Goal: Transaction & Acquisition: Download file/media

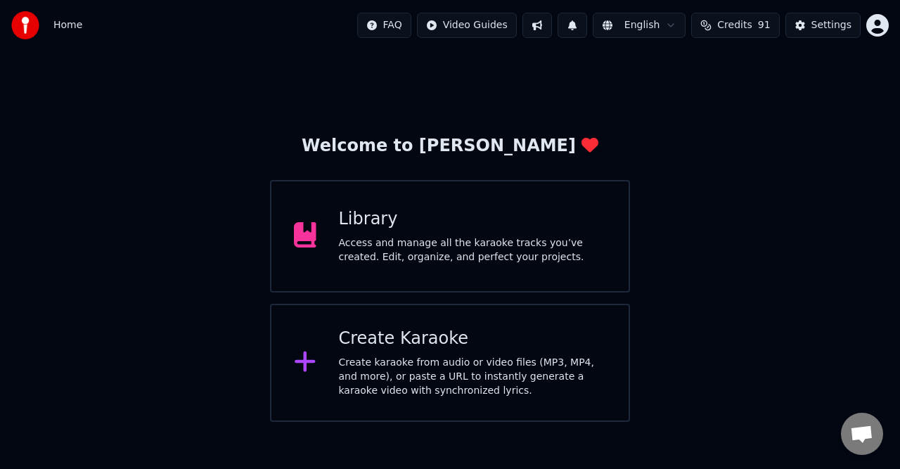
click at [438, 241] on div "Access and manage all the karaoke tracks you’ve created. Edit, organize, and pe…" at bounding box center [473, 250] width 268 height 28
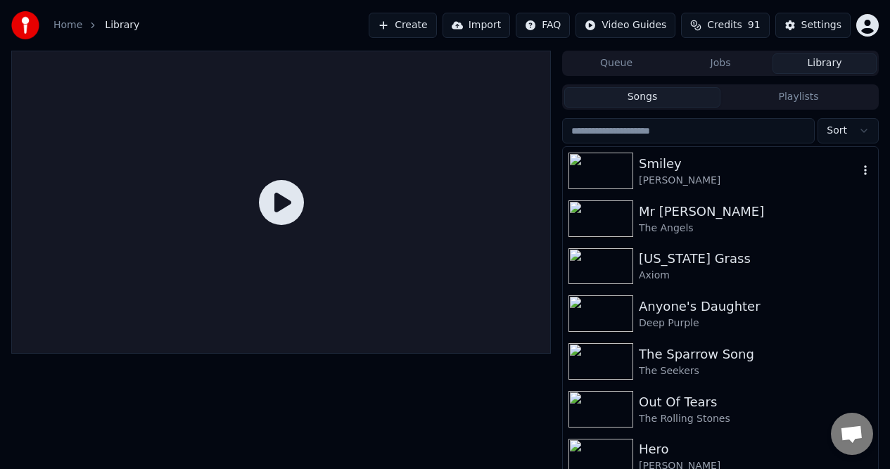
click at [651, 169] on div "Smiley" at bounding box center [748, 164] width 219 height 20
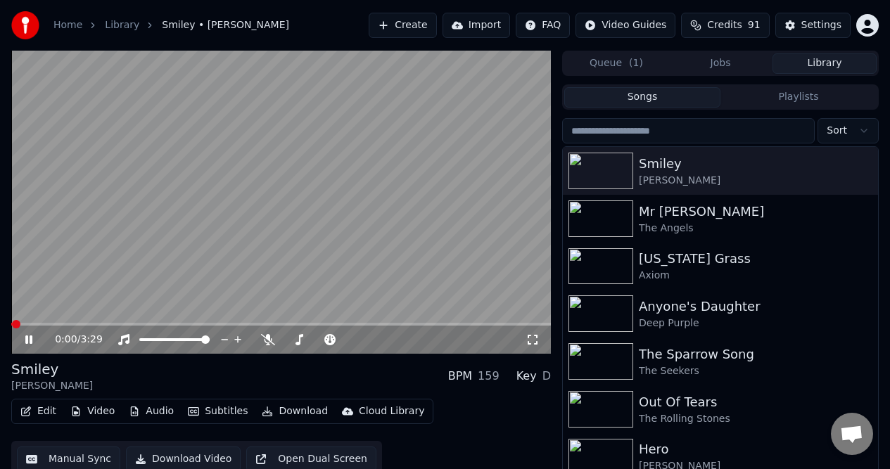
scroll to position [29, 0]
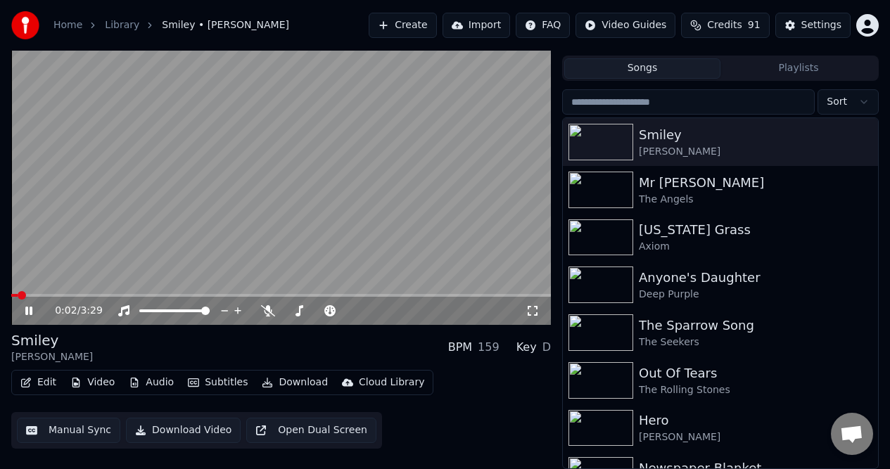
click at [25, 309] on icon at bounding box center [39, 310] width 32 height 11
click at [93, 381] on button "Video" at bounding box center [93, 383] width 56 height 20
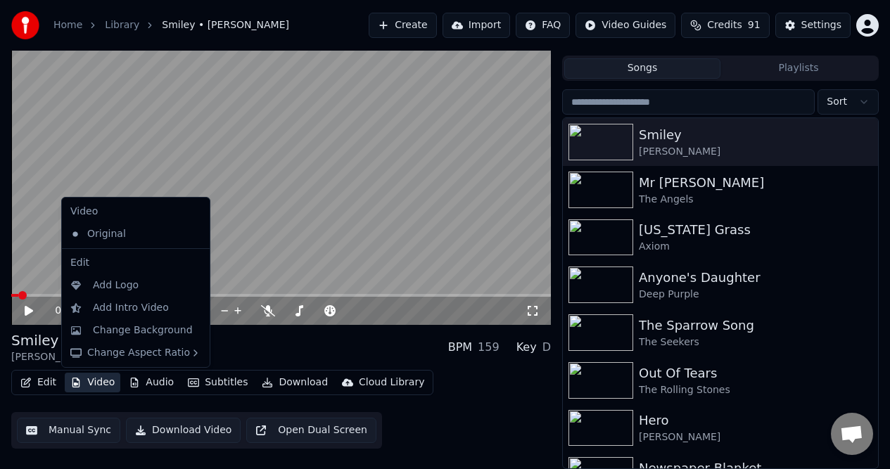
click at [91, 385] on button "Video" at bounding box center [93, 383] width 56 height 20
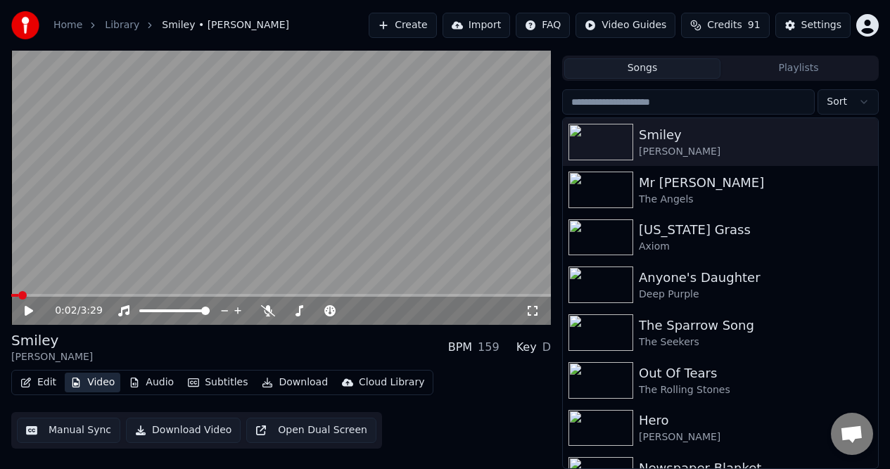
scroll to position [0, 0]
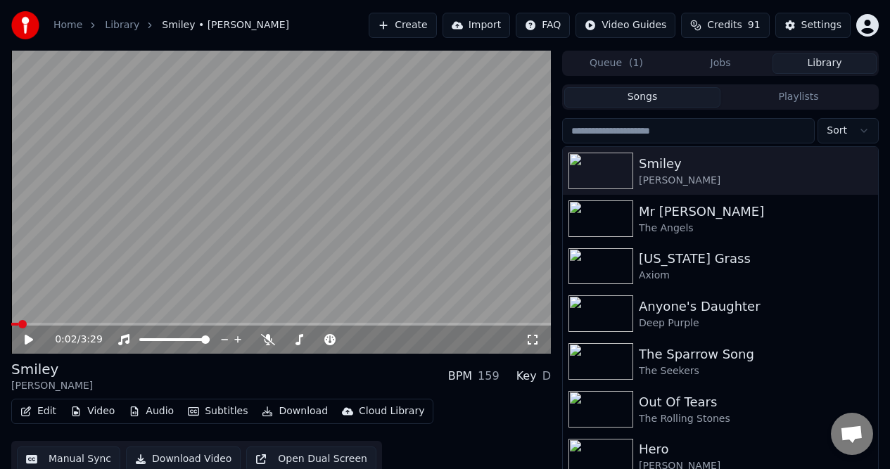
click at [534, 338] on icon at bounding box center [532, 339] width 14 height 11
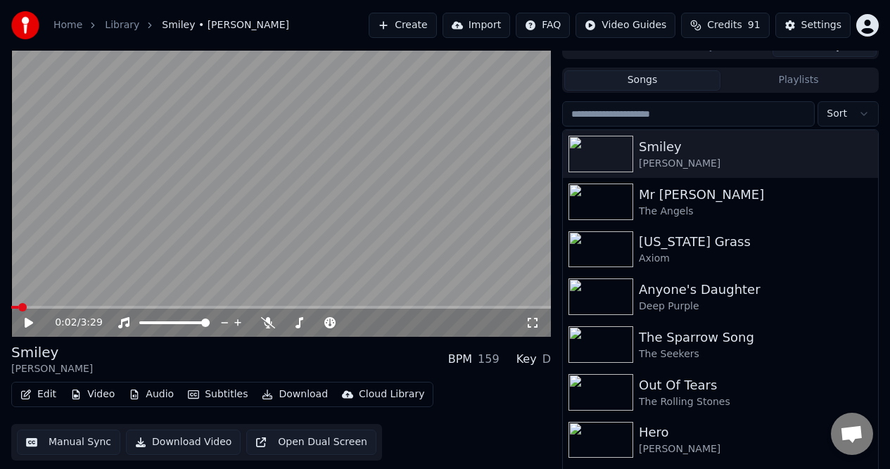
scroll to position [29, 0]
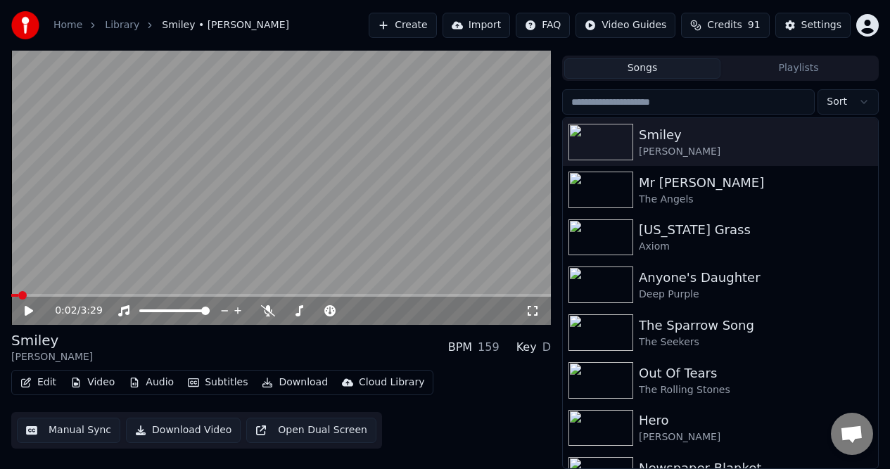
click at [317, 432] on button "Open Dual Screen" at bounding box center [311, 430] width 130 height 25
click at [27, 308] on icon at bounding box center [28, 311] width 7 height 8
click at [667, 182] on div "Mr [PERSON_NAME]" at bounding box center [748, 183] width 219 height 20
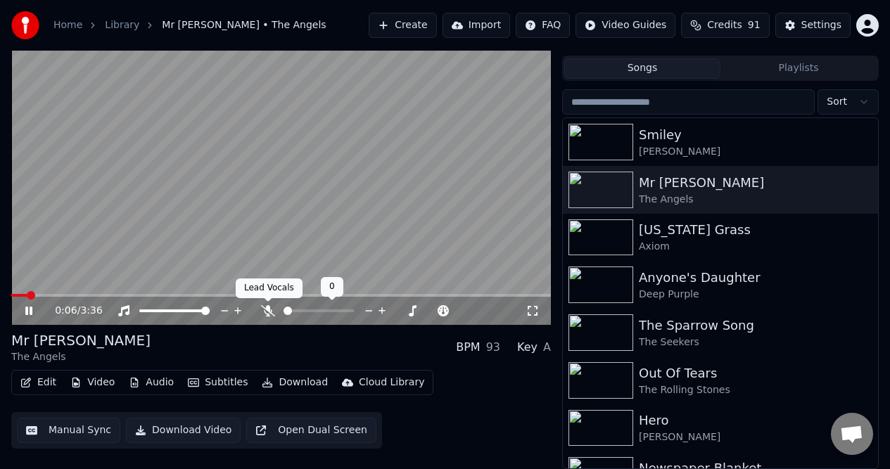
click at [267, 308] on icon at bounding box center [268, 310] width 14 height 11
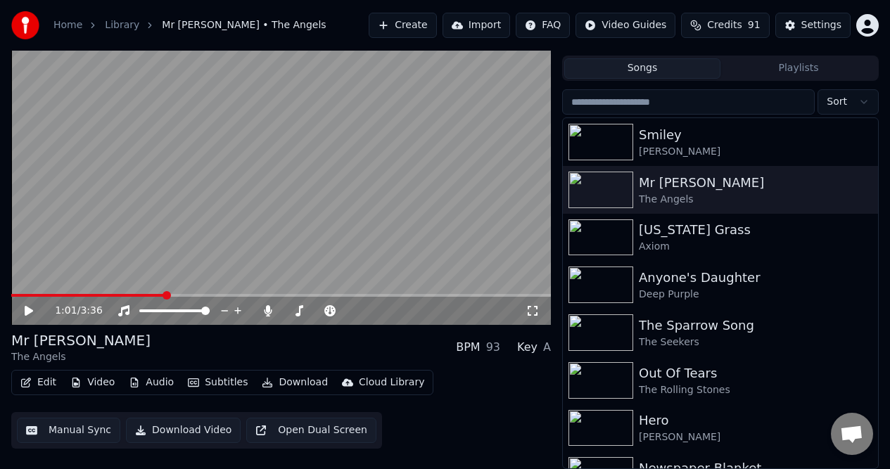
click at [89, 431] on button "Manual Sync" at bounding box center [68, 430] width 103 height 25
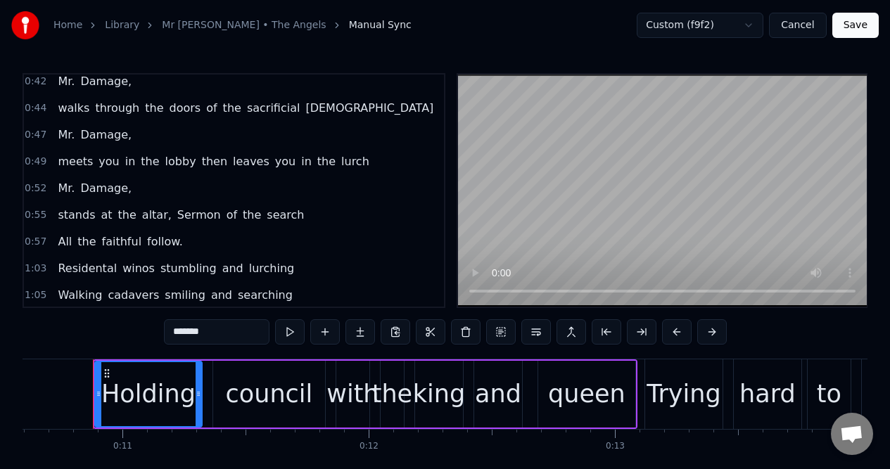
scroll to position [340, 0]
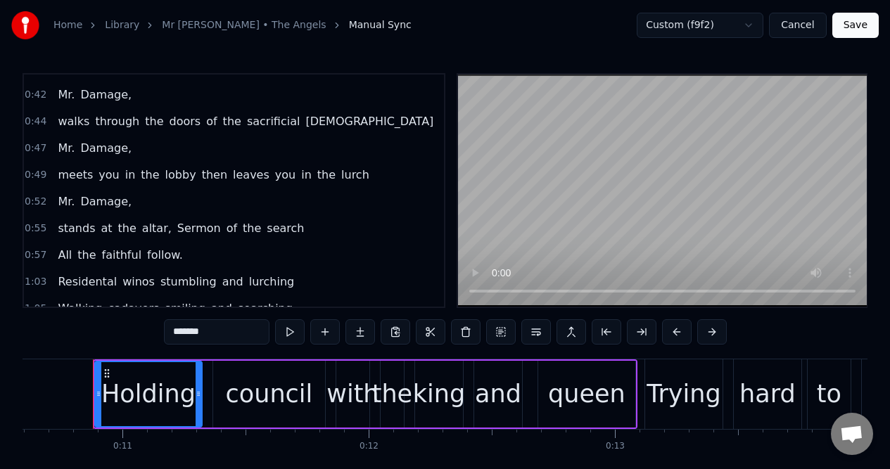
click at [67, 258] on span "All" at bounding box center [64, 255] width 17 height 16
type input "***"
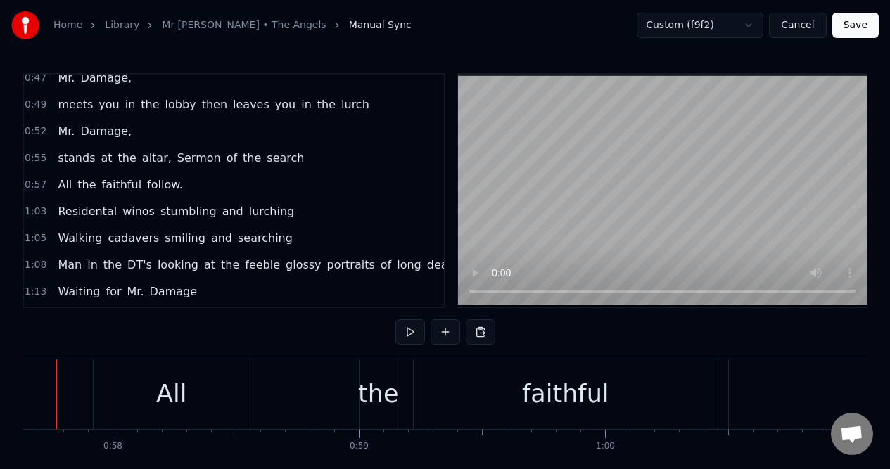
scroll to position [0, 14151]
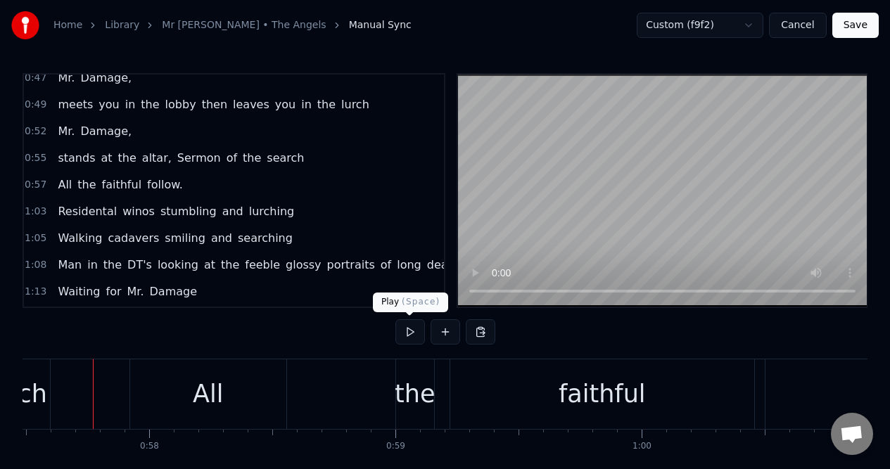
click at [406, 332] on button at bounding box center [410, 331] width 30 height 25
click at [399, 395] on div "the" at bounding box center [415, 394] width 40 height 37
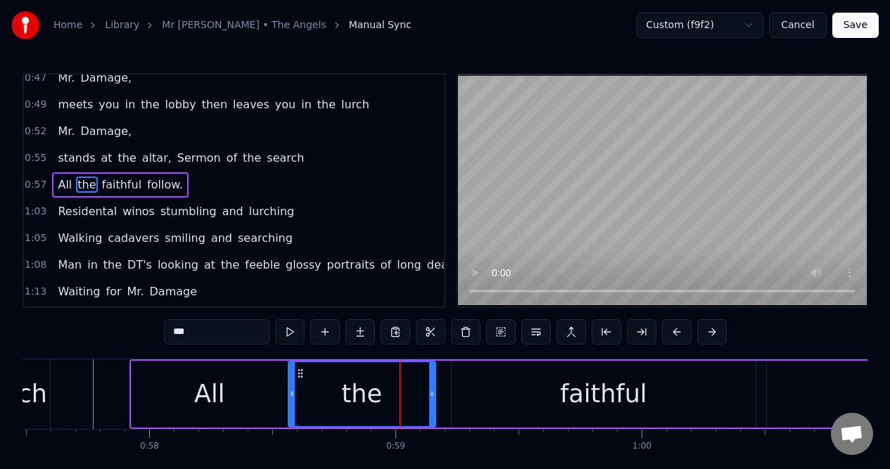
drag, startPoint x: 401, startPoint y: 393, endPoint x: 292, endPoint y: 401, distance: 109.3
click at [292, 401] on div at bounding box center [292, 394] width 6 height 64
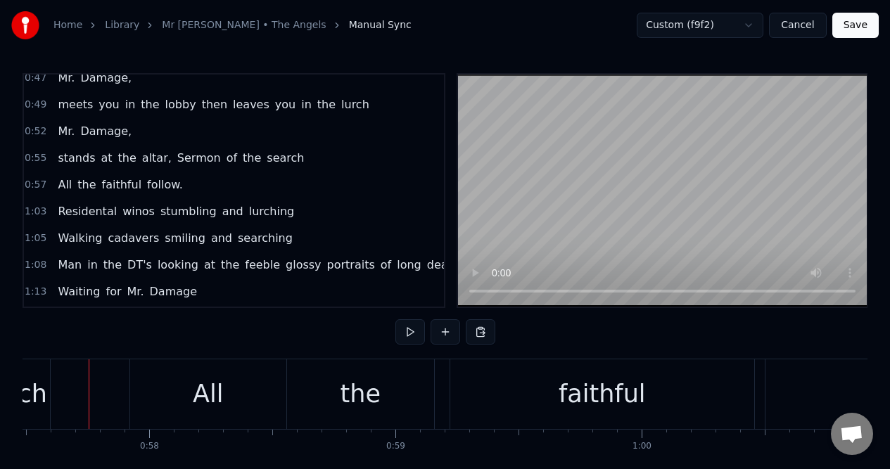
scroll to position [0, 14147]
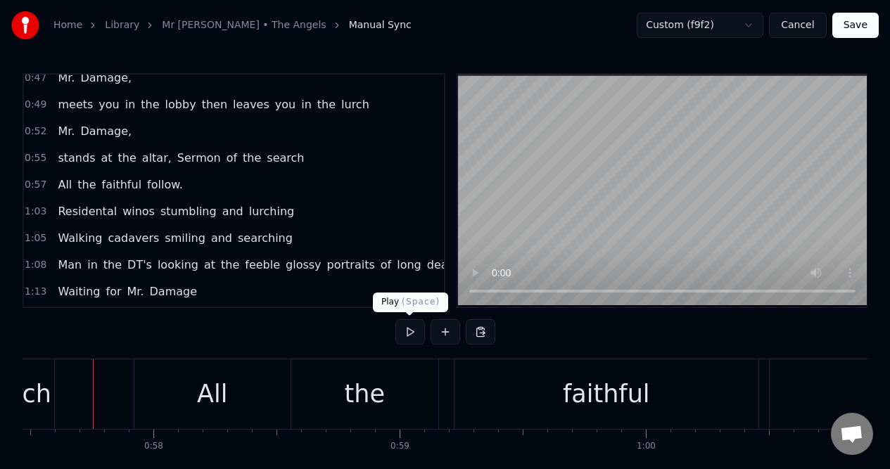
click at [407, 332] on button at bounding box center [410, 331] width 30 height 25
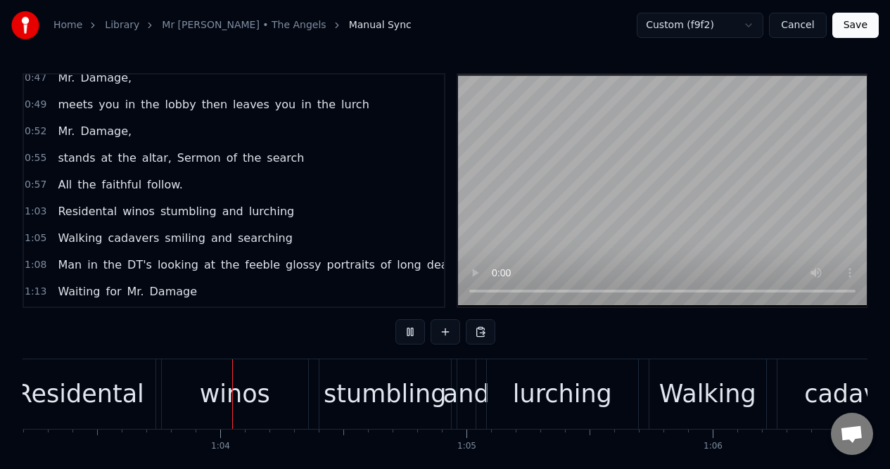
scroll to position [0, 15580]
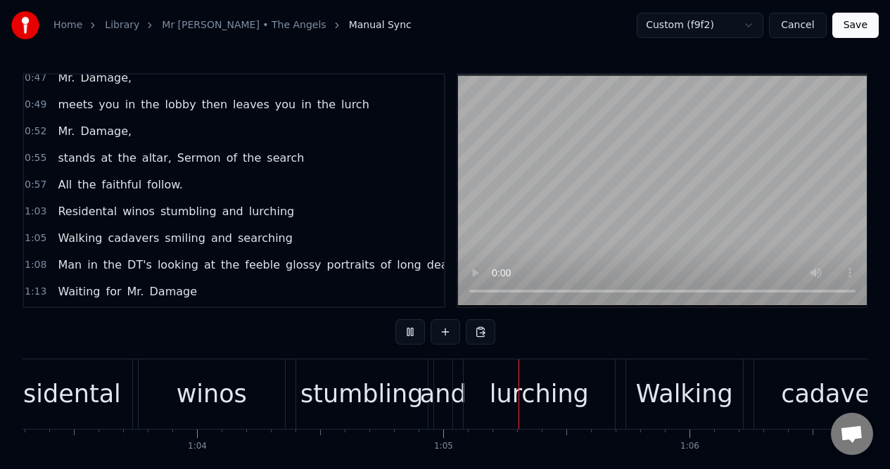
click at [404, 333] on button at bounding box center [410, 331] width 30 height 25
click at [198, 411] on div "winos" at bounding box center [212, 394] width 70 height 37
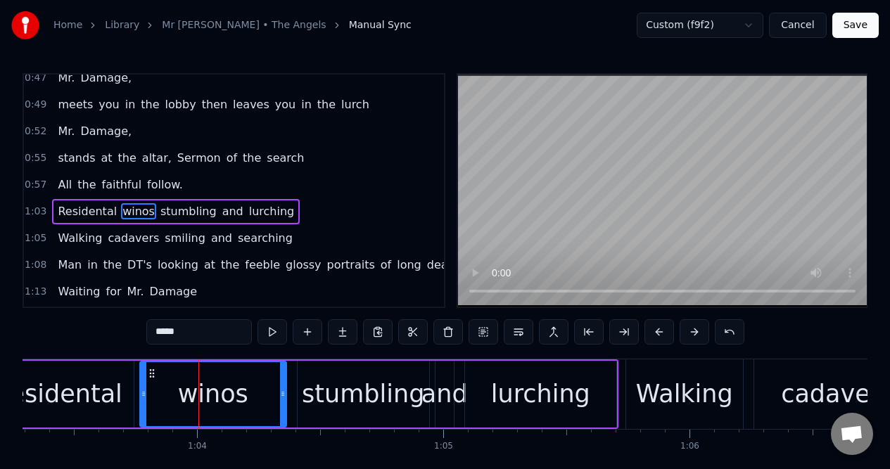
scroll to position [437, 0]
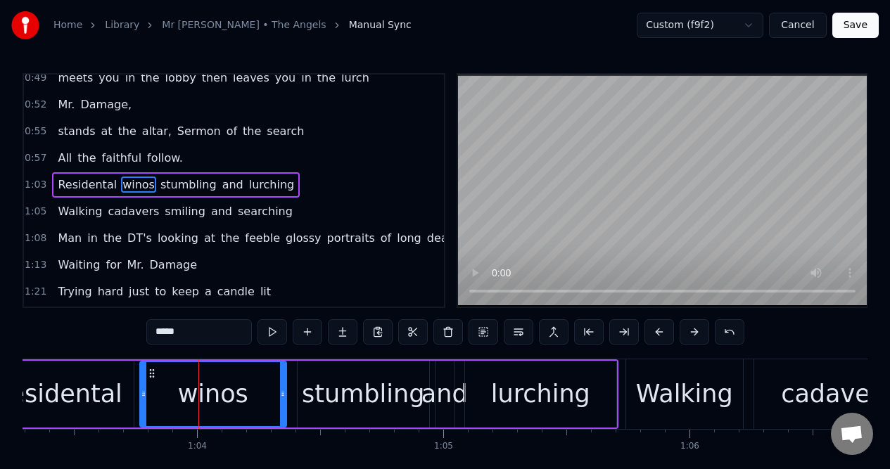
click at [175, 331] on input "*****" at bounding box center [199, 331] width 106 height 25
click at [170, 369] on div "wino's" at bounding box center [213, 394] width 145 height 64
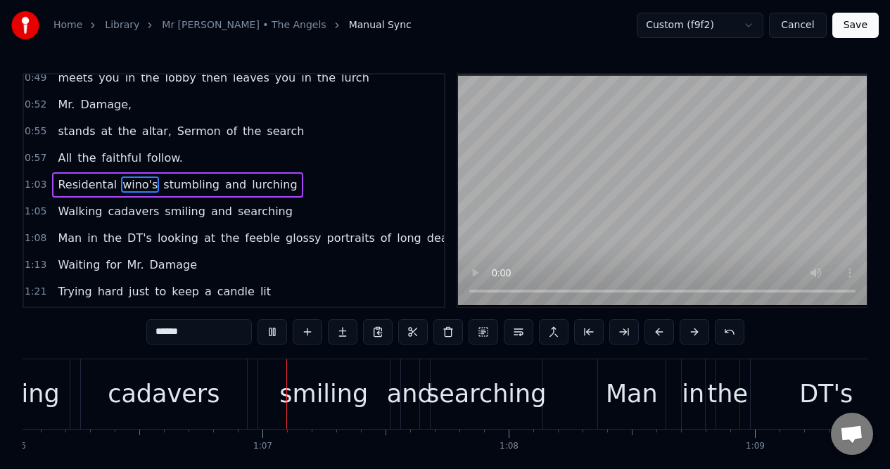
scroll to position [0, 16308]
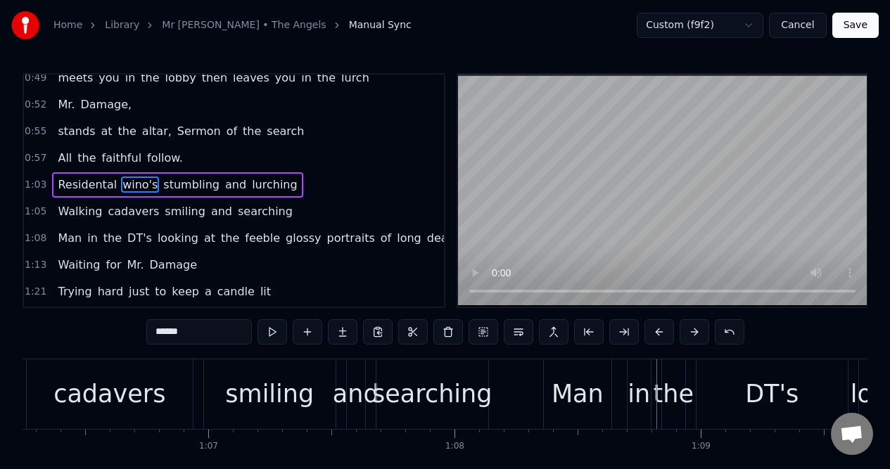
click at [357, 397] on div "and" at bounding box center [356, 394] width 46 height 37
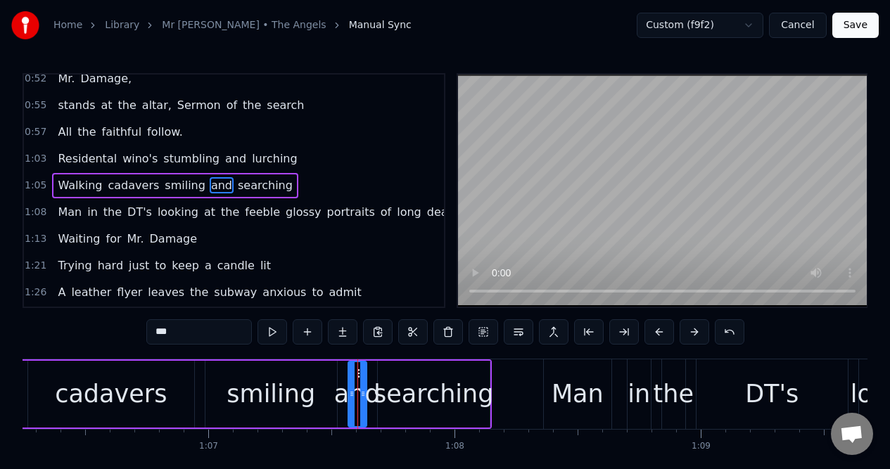
scroll to position [464, 0]
drag, startPoint x: 351, startPoint y: 407, endPoint x: 323, endPoint y: 410, distance: 28.3
click at [323, 410] on div at bounding box center [324, 394] width 6 height 64
click at [300, 379] on div "smiling" at bounding box center [270, 394] width 89 height 37
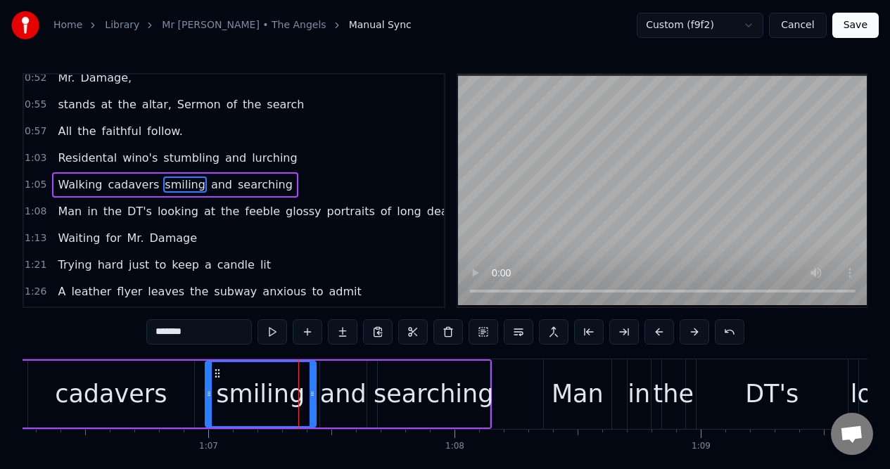
drag, startPoint x: 333, startPoint y: 367, endPoint x: 312, endPoint y: 371, distance: 21.5
click at [312, 371] on div at bounding box center [312, 394] width 6 height 64
click at [38, 376] on div "cadavers" at bounding box center [111, 394] width 166 height 67
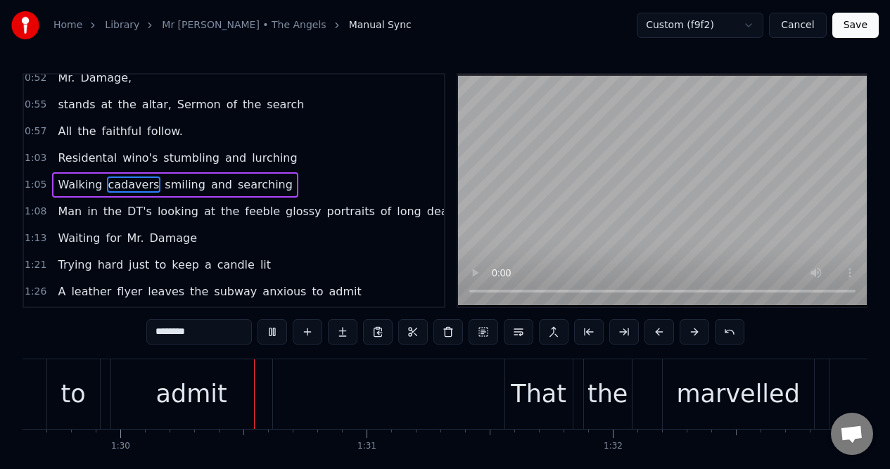
scroll to position [0, 22060]
click at [223, 411] on div "admit" at bounding box center [189, 394] width 161 height 70
type input "*****"
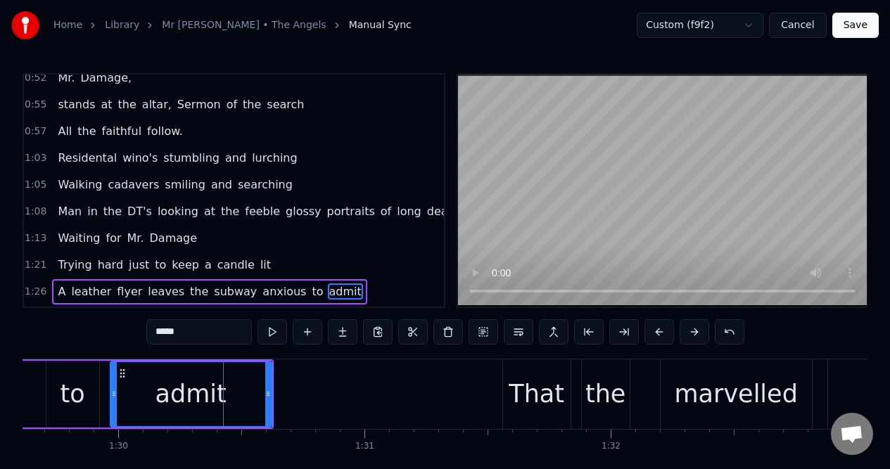
scroll to position [571, 0]
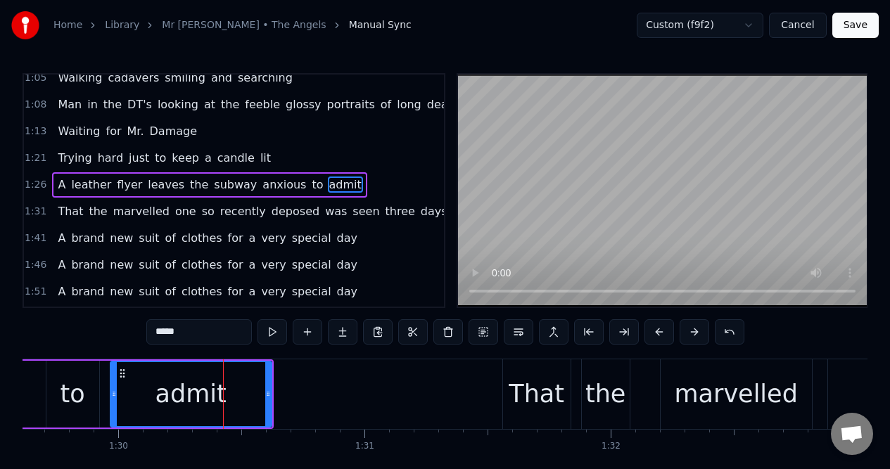
click at [367, 186] on div "1:26 A leather flyer leaves the subway anxious to admit" at bounding box center [234, 185] width 420 height 27
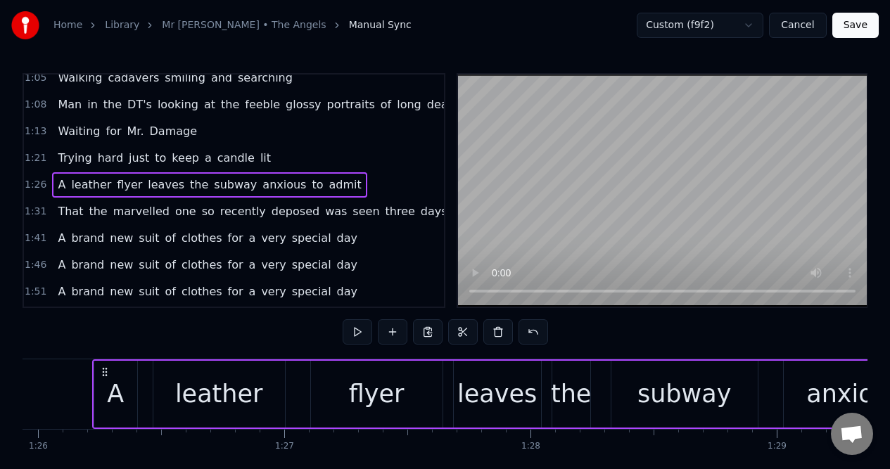
scroll to position [0, 21154]
click at [354, 331] on button at bounding box center [358, 331] width 30 height 25
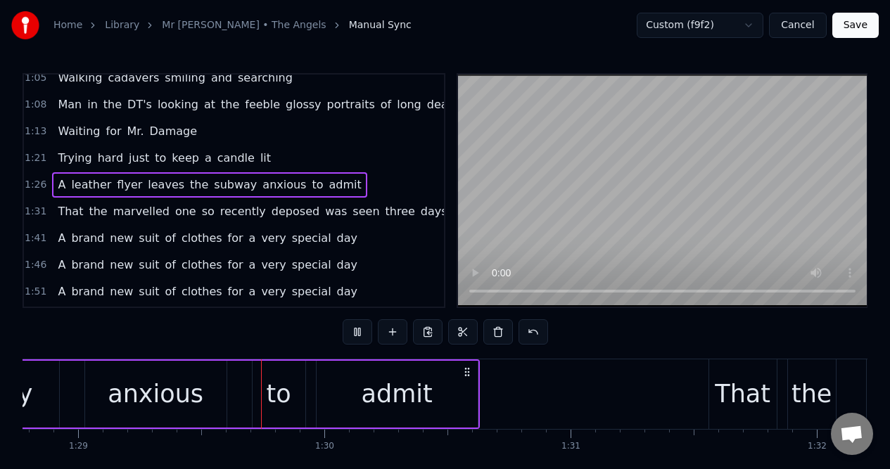
scroll to position [0, 21876]
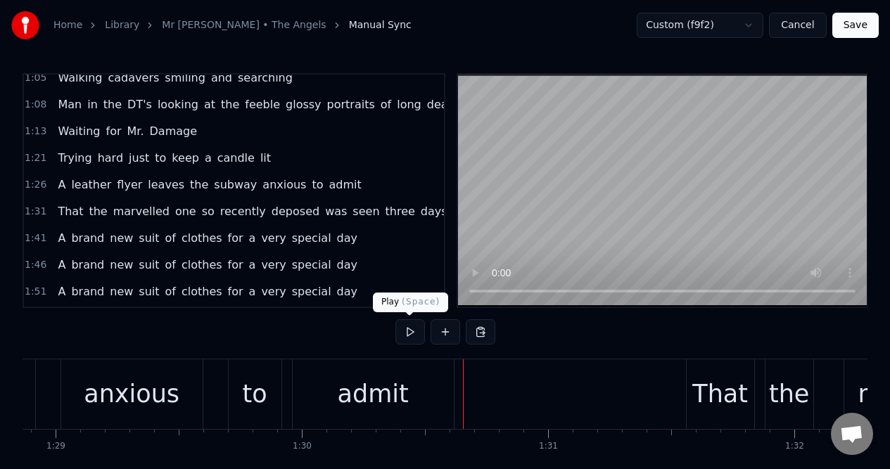
click at [407, 333] on button at bounding box center [410, 331] width 30 height 25
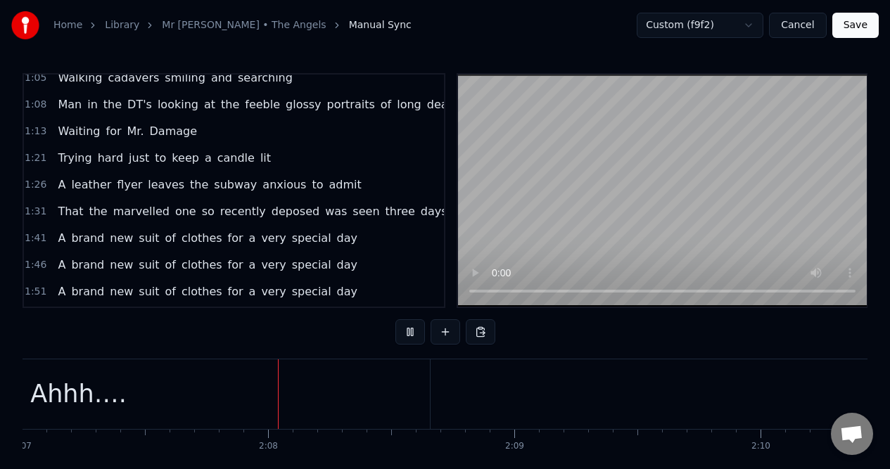
scroll to position [0, 31316]
click at [407, 333] on button at bounding box center [410, 331] width 30 height 25
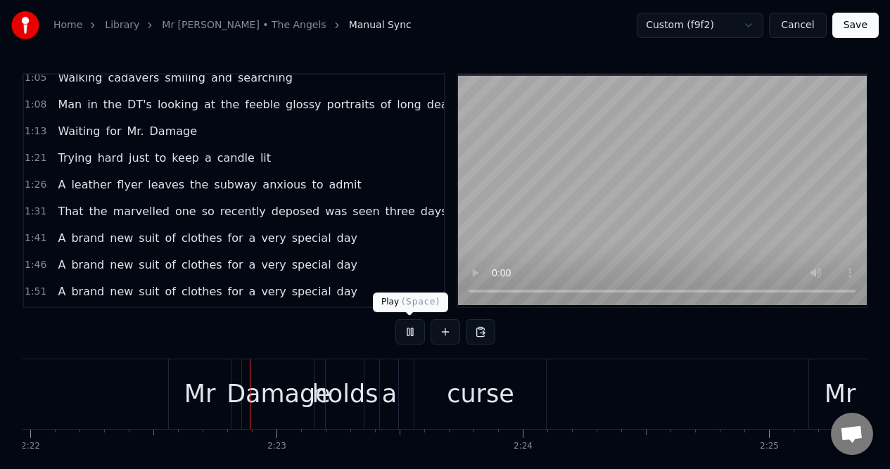
scroll to position [0, 34995]
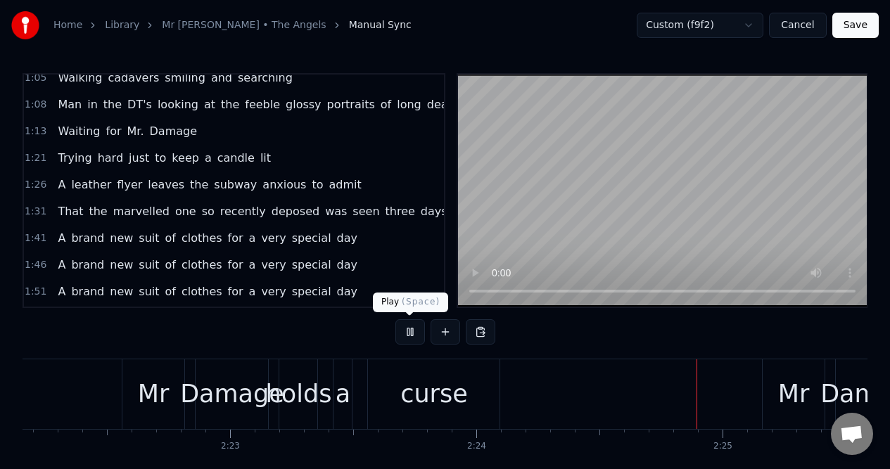
click at [409, 332] on button at bounding box center [410, 331] width 30 height 25
click at [345, 403] on div "a" at bounding box center [342, 394] width 15 height 37
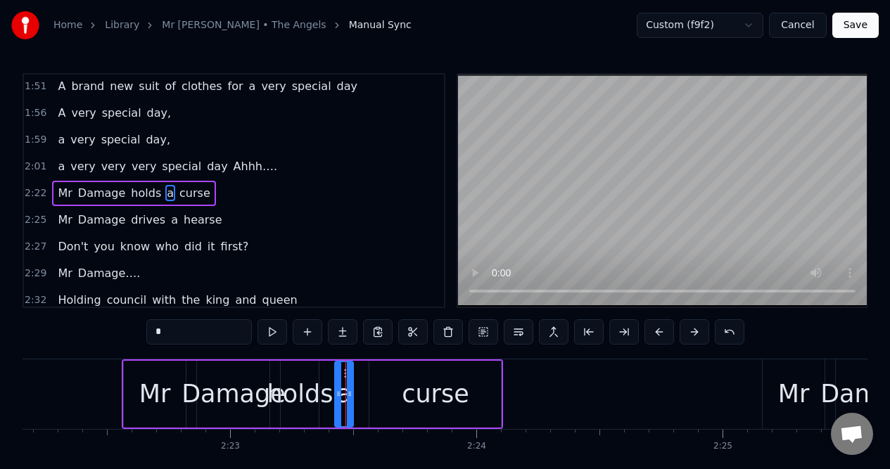
scroll to position [785, 0]
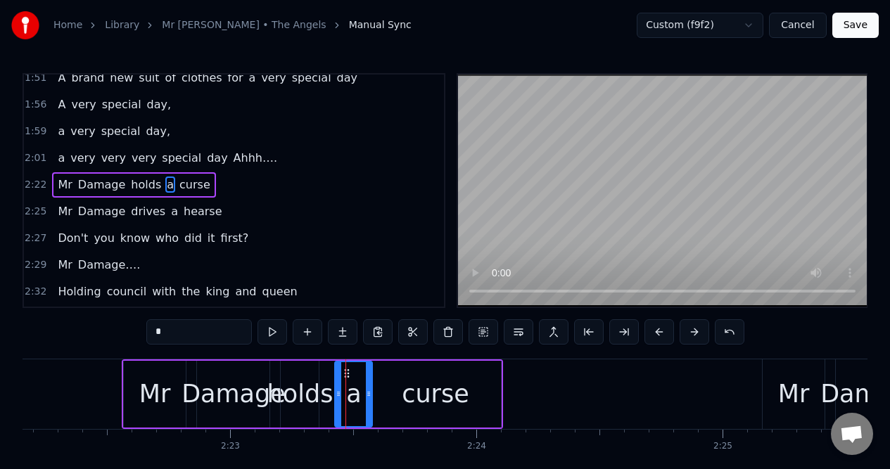
drag, startPoint x: 350, startPoint y: 404, endPoint x: 369, endPoint y: 402, distance: 19.0
click at [369, 402] on div at bounding box center [369, 394] width 6 height 64
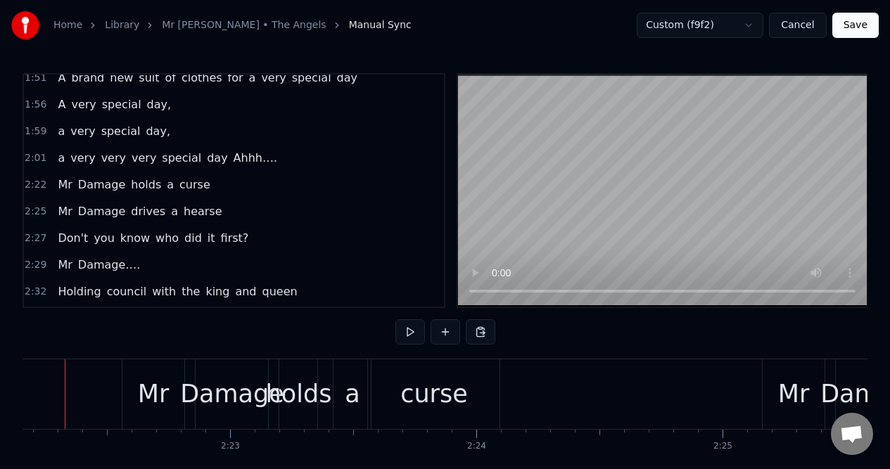
scroll to position [0, 34967]
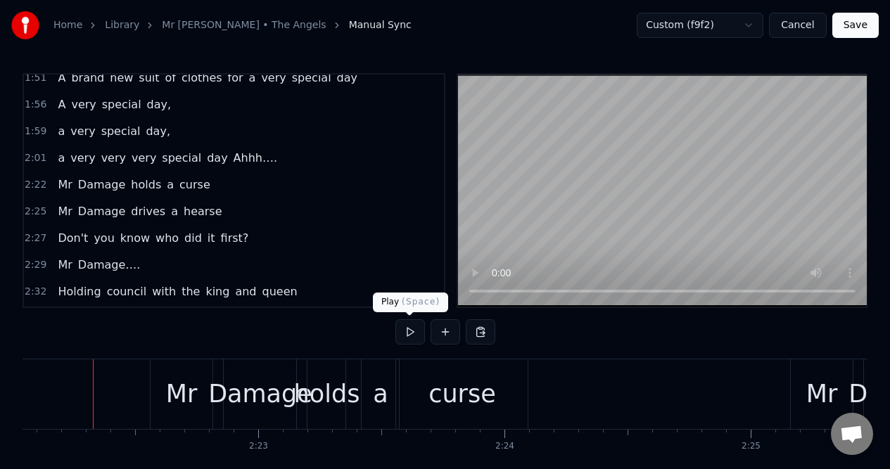
click at [409, 332] on button at bounding box center [410, 331] width 30 height 25
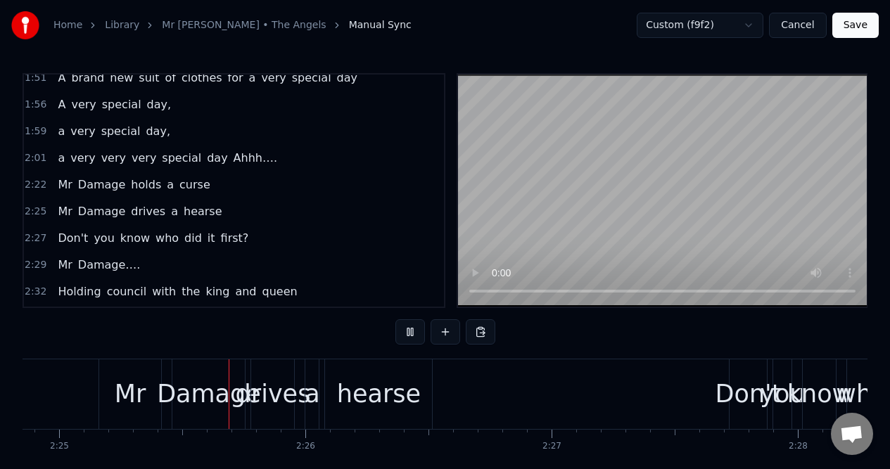
scroll to position [0, 35678]
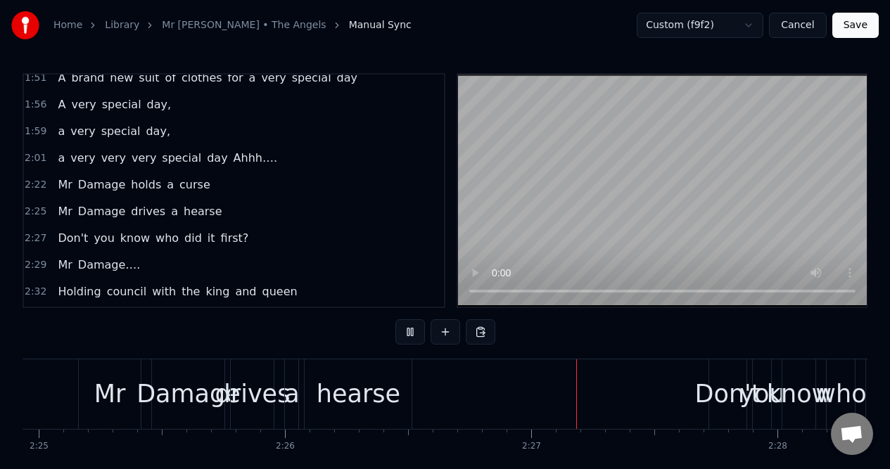
click at [409, 332] on button at bounding box center [410, 331] width 30 height 25
click at [293, 399] on div "a" at bounding box center [291, 394] width 15 height 37
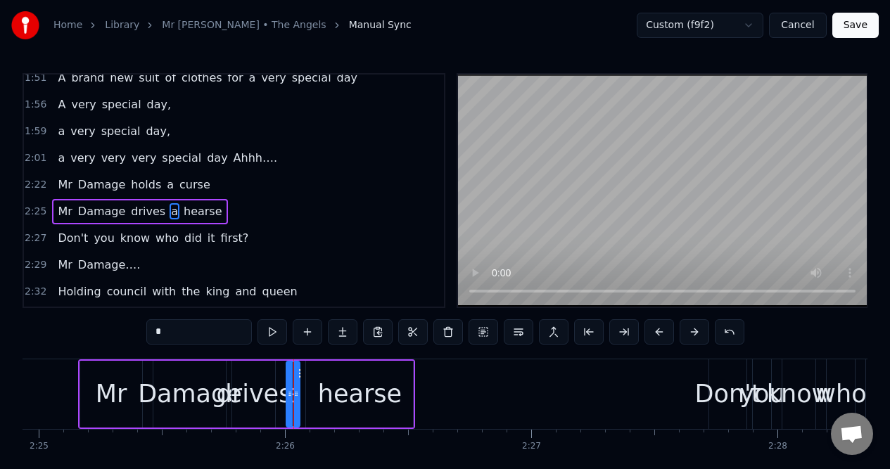
scroll to position [812, 0]
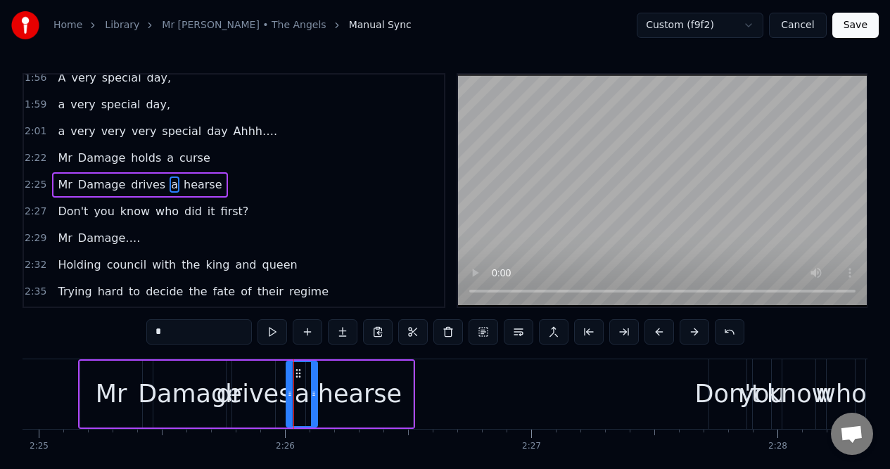
drag, startPoint x: 297, startPoint y: 399, endPoint x: 314, endPoint y: 399, distance: 17.6
click at [314, 399] on div at bounding box center [314, 394] width 6 height 64
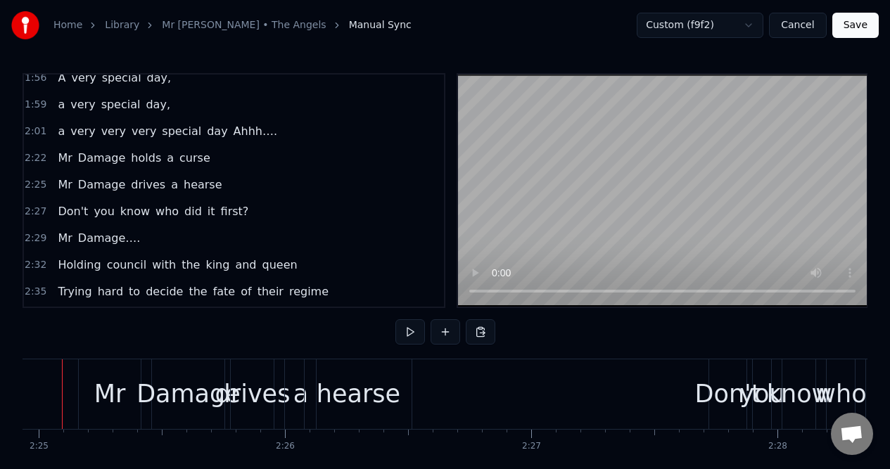
scroll to position [0, 35648]
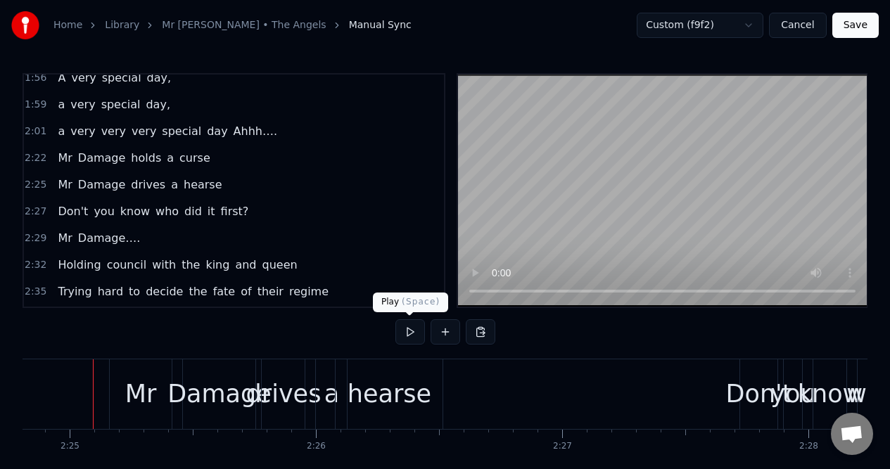
click at [406, 332] on button at bounding box center [410, 331] width 30 height 25
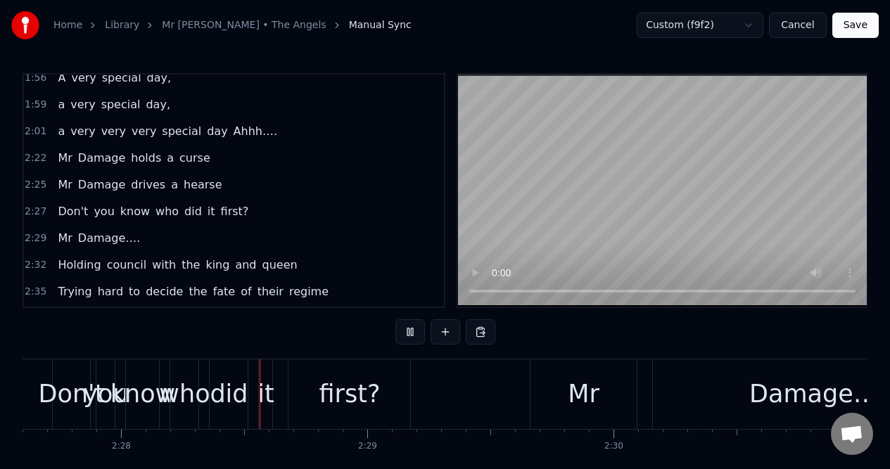
scroll to position [0, 36354]
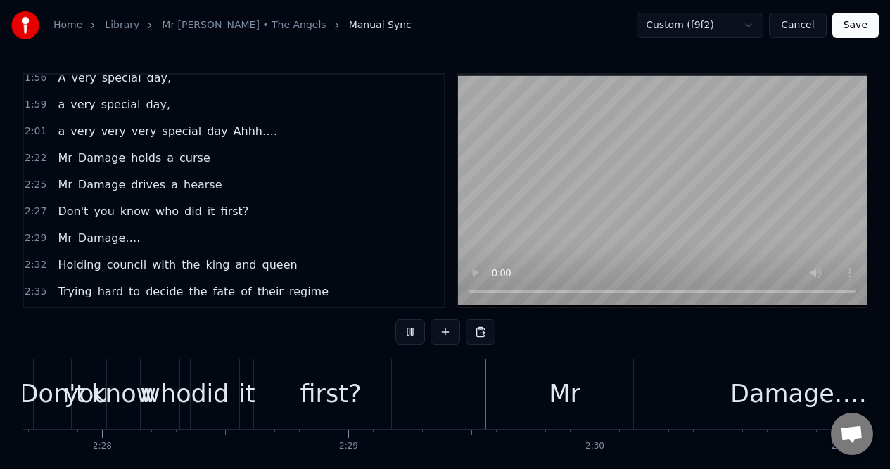
click at [406, 332] on button at bounding box center [410, 331] width 30 height 25
click at [248, 402] on div "it" at bounding box center [246, 394] width 16 height 37
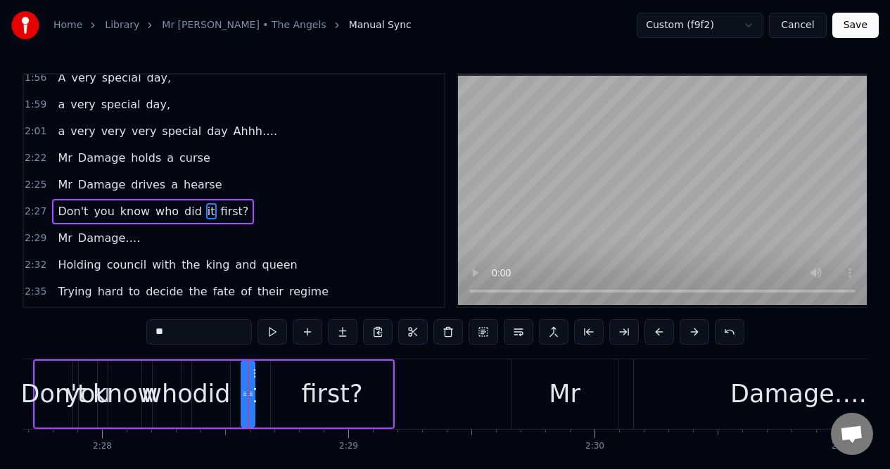
scroll to position [838, 0]
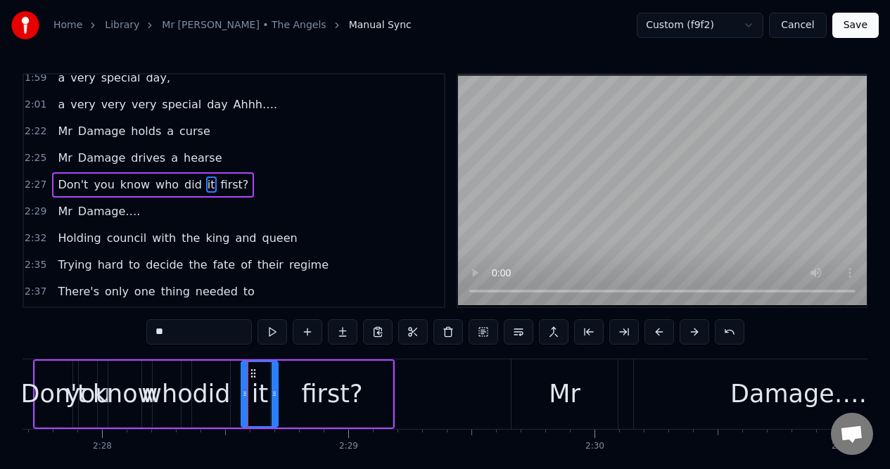
drag, startPoint x: 254, startPoint y: 403, endPoint x: 277, endPoint y: 402, distance: 23.2
click at [277, 402] on div "it" at bounding box center [260, 394] width 38 height 67
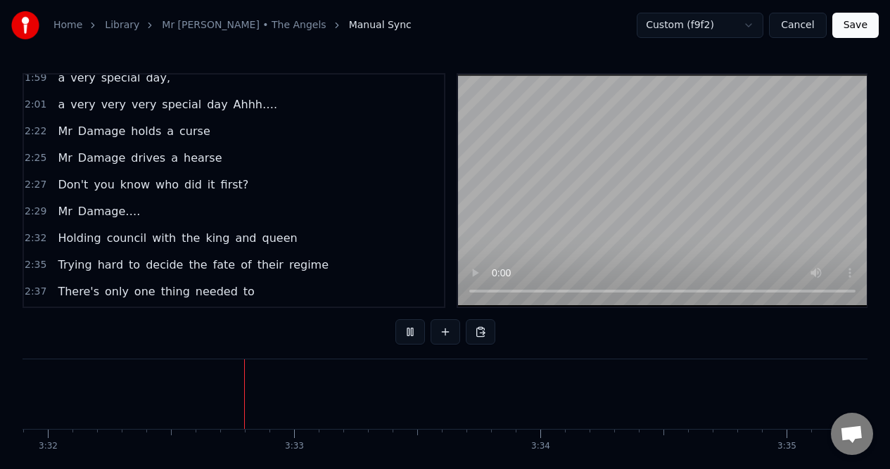
scroll to position [0, 52215]
click at [853, 26] on button "Save" at bounding box center [855, 25] width 46 height 25
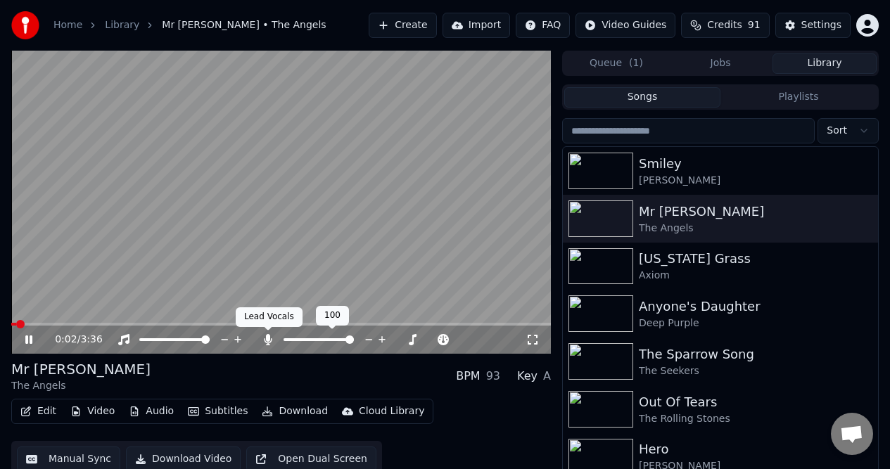
click at [264, 339] on icon at bounding box center [268, 339] width 8 height 11
click at [531, 340] on icon at bounding box center [532, 339] width 14 height 11
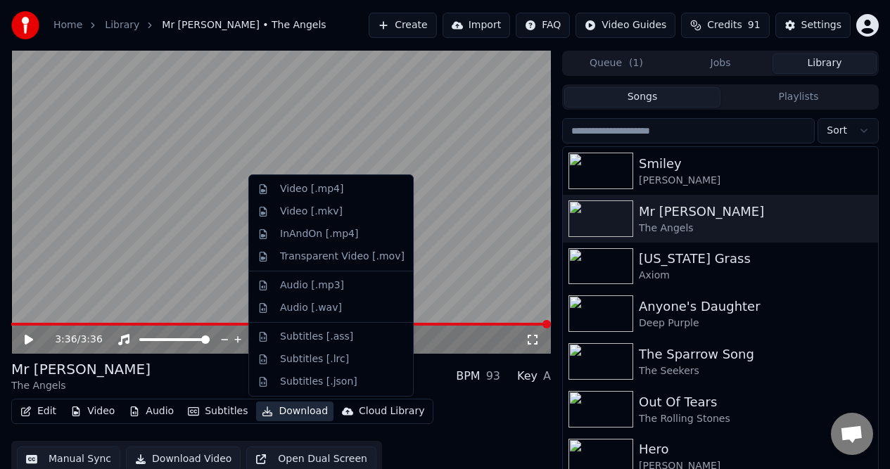
click at [298, 411] on button "Download" at bounding box center [294, 412] width 77 height 20
click at [305, 189] on div "Video [.mp4]" at bounding box center [311, 189] width 63 height 14
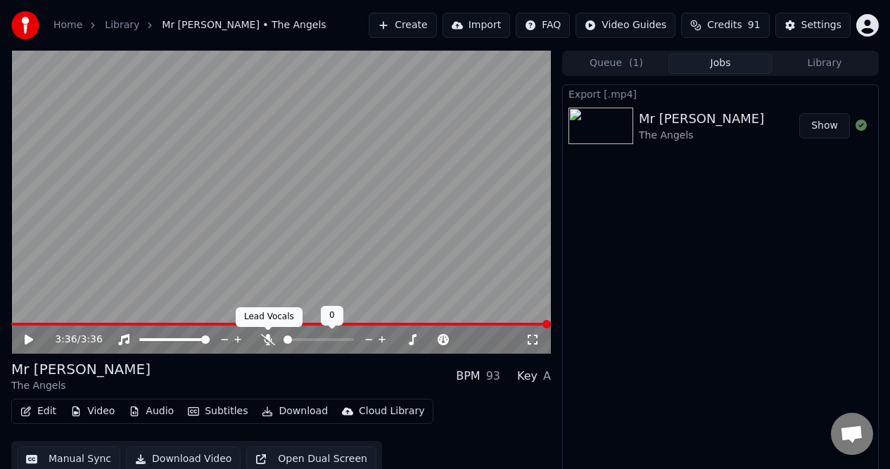
click at [269, 337] on icon at bounding box center [268, 339] width 14 height 11
click at [286, 411] on button "Download" at bounding box center [294, 412] width 77 height 20
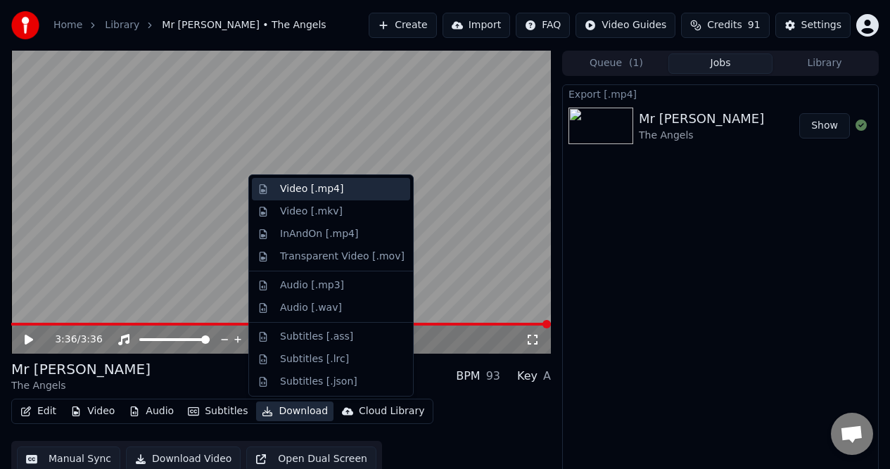
click at [305, 186] on div "Video [.mp4]" at bounding box center [311, 189] width 63 height 14
